Goal: Entertainment & Leisure: Browse casually

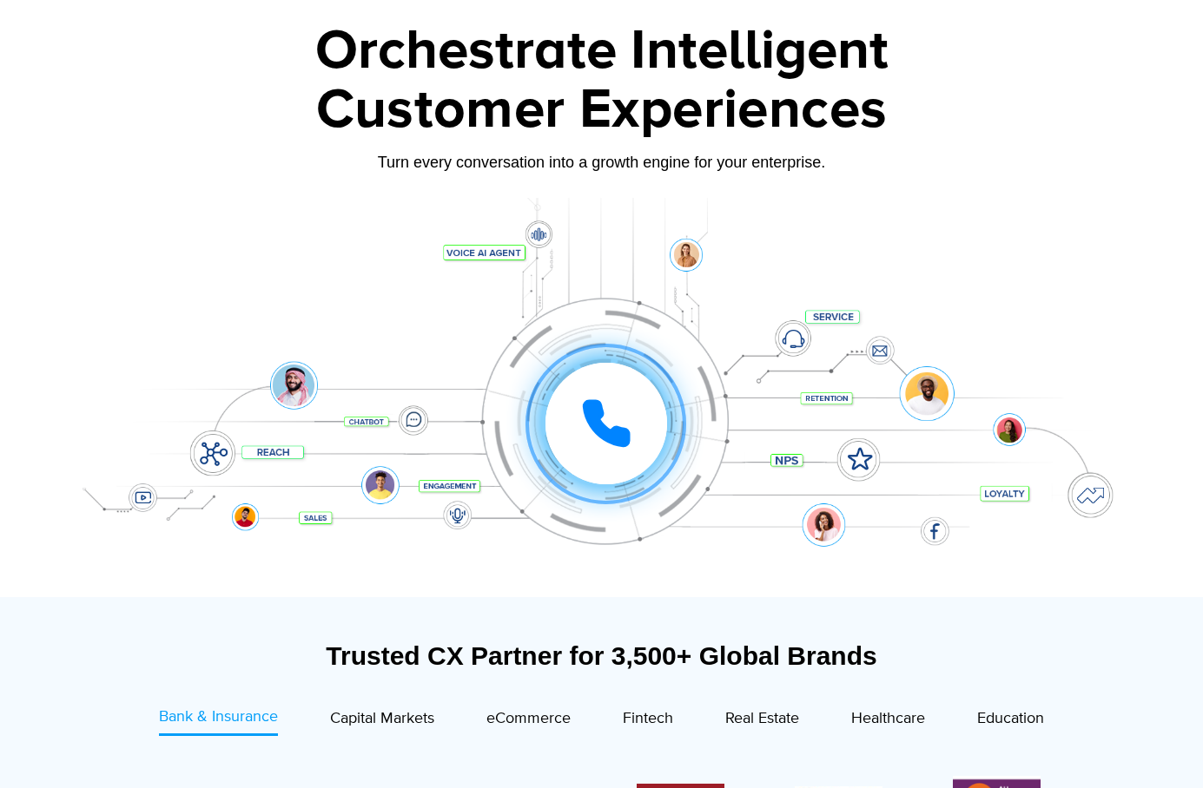
click at [602, 432] on icon at bounding box center [605, 423] width 43 height 43
click at [603, 397] on div at bounding box center [606, 424] width 122 height 122
click at [599, 339] on div "Click to experience it! Call ended 1 2 3 4 5 6 7 8 9 # 0" at bounding box center [601, 388] width 1085 height 295
click at [599, 393] on div at bounding box center [606, 424] width 122 height 122
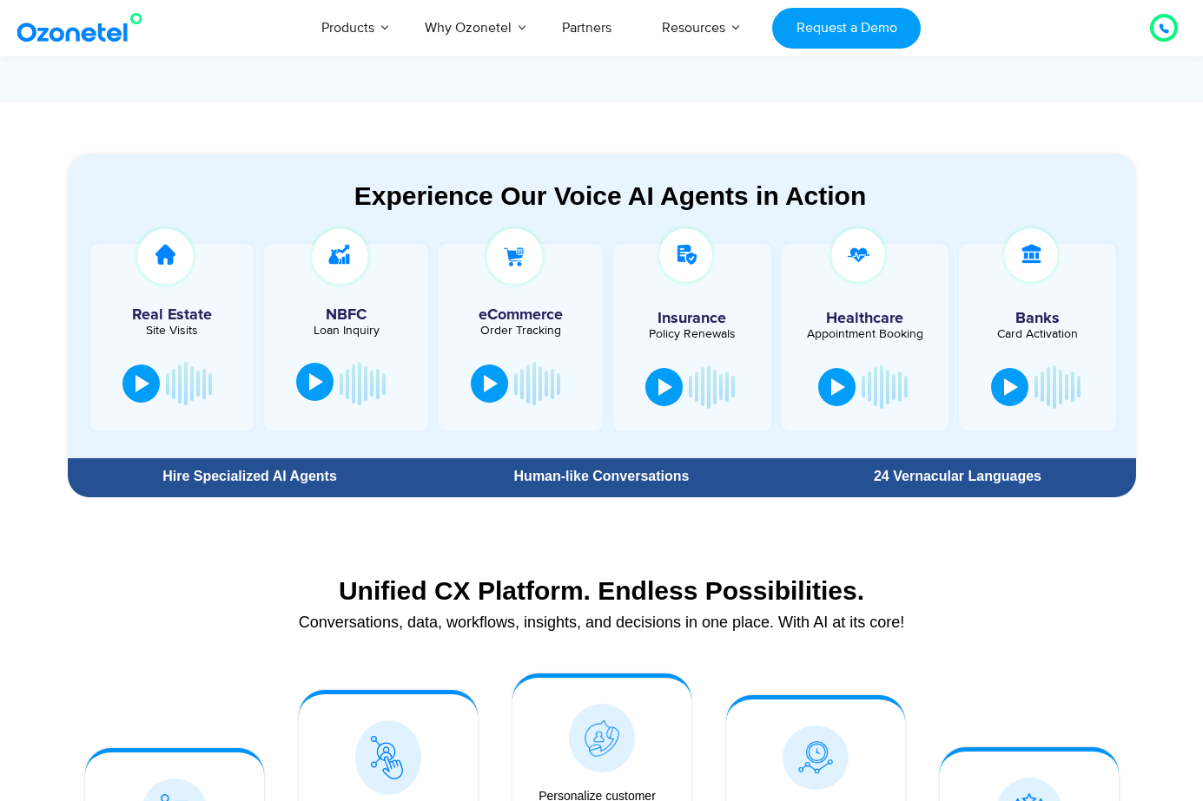
scroll to position [868, 0]
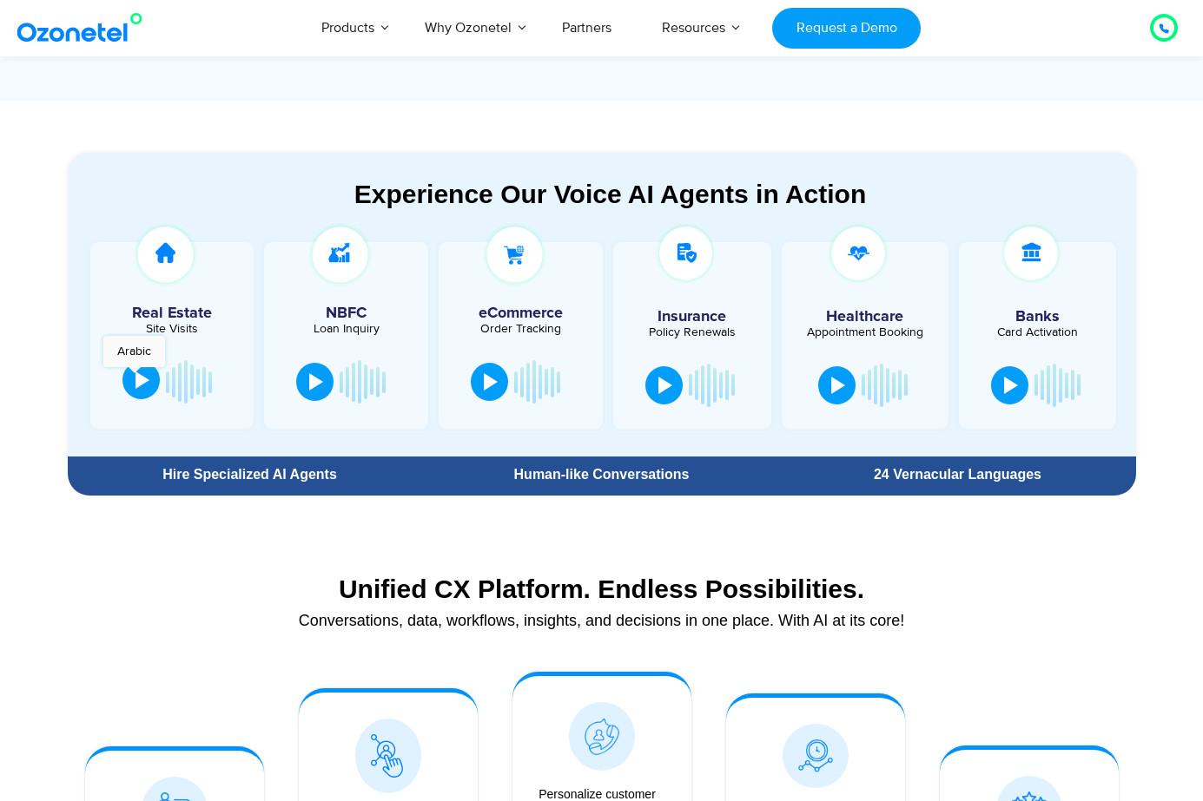
click at [134, 376] on button at bounding box center [140, 380] width 37 height 38
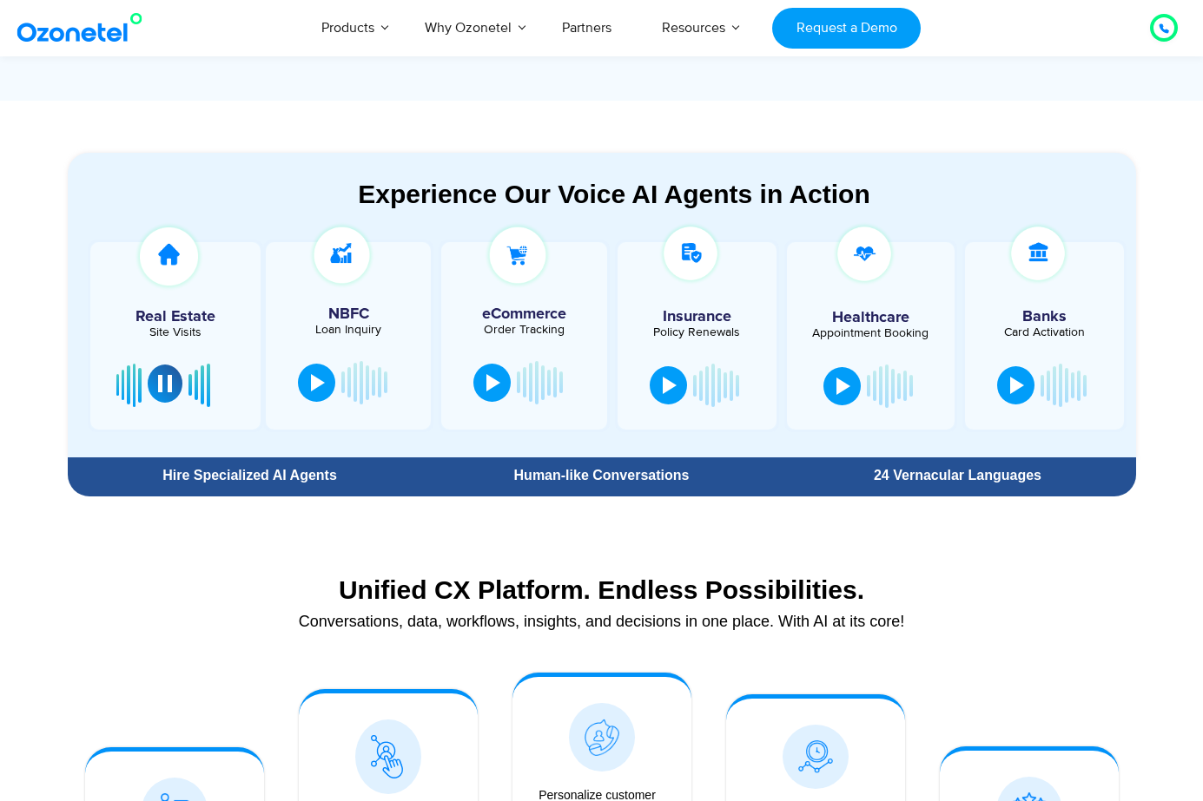
click at [165, 379] on div at bounding box center [165, 383] width 14 height 17
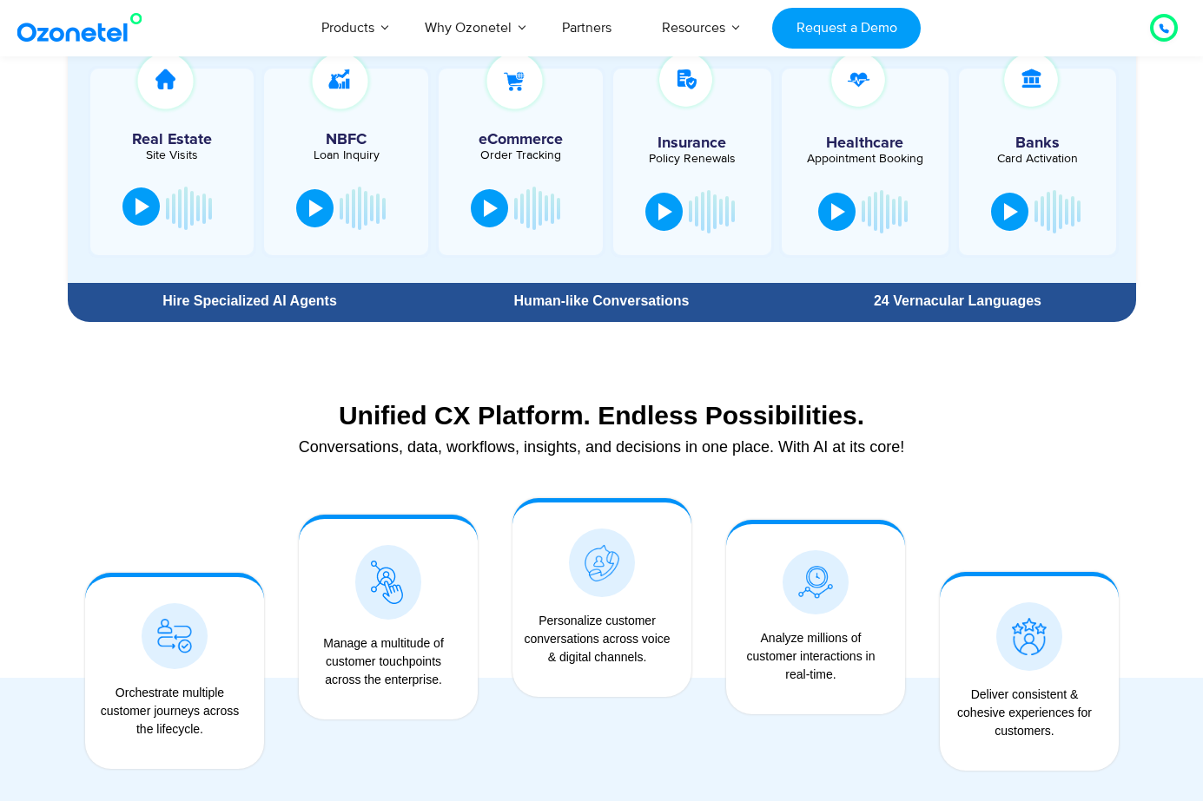
scroll to position [695, 0]
